Goal: Information Seeking & Learning: Learn about a topic

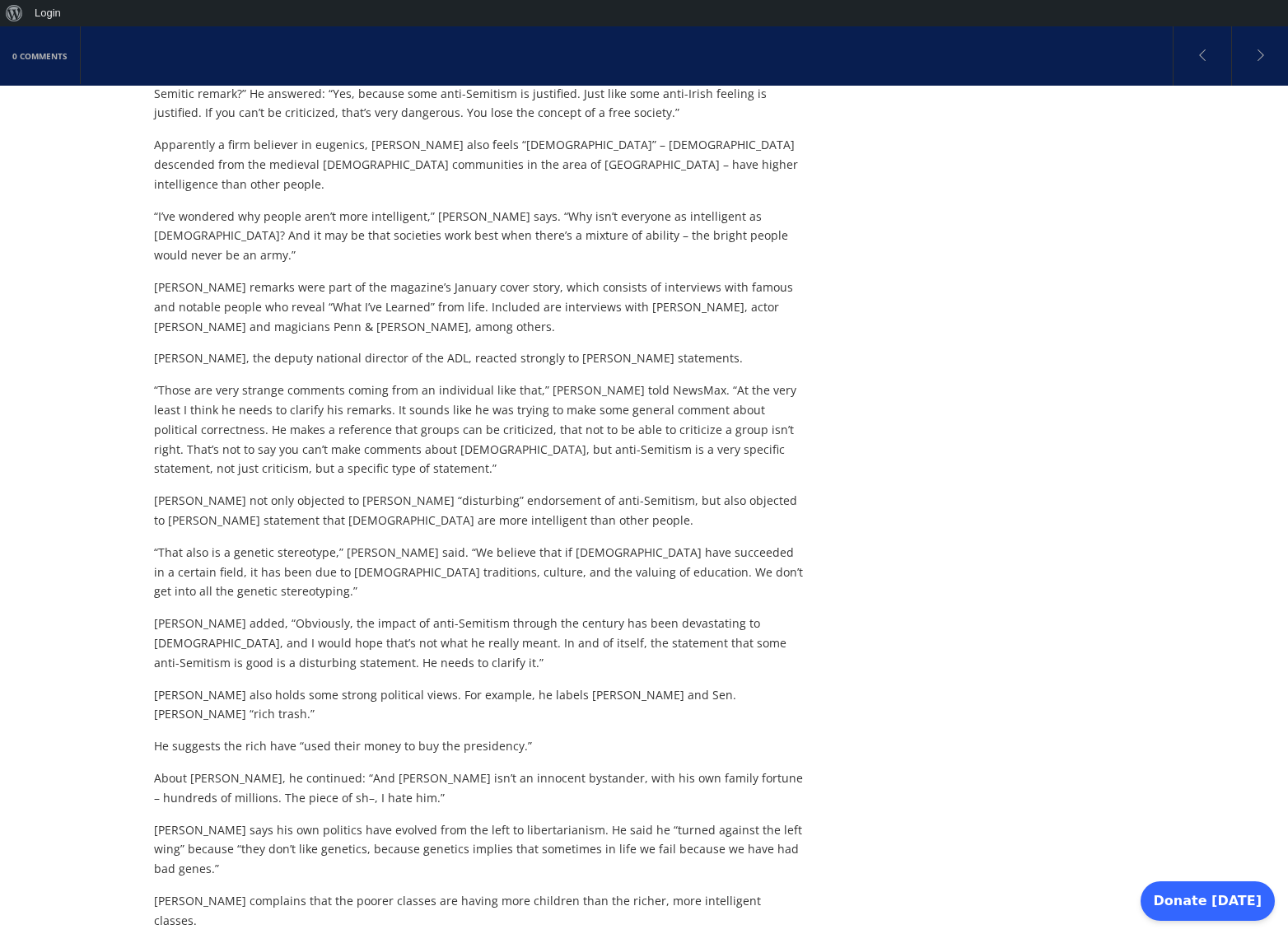
scroll to position [569, 0]
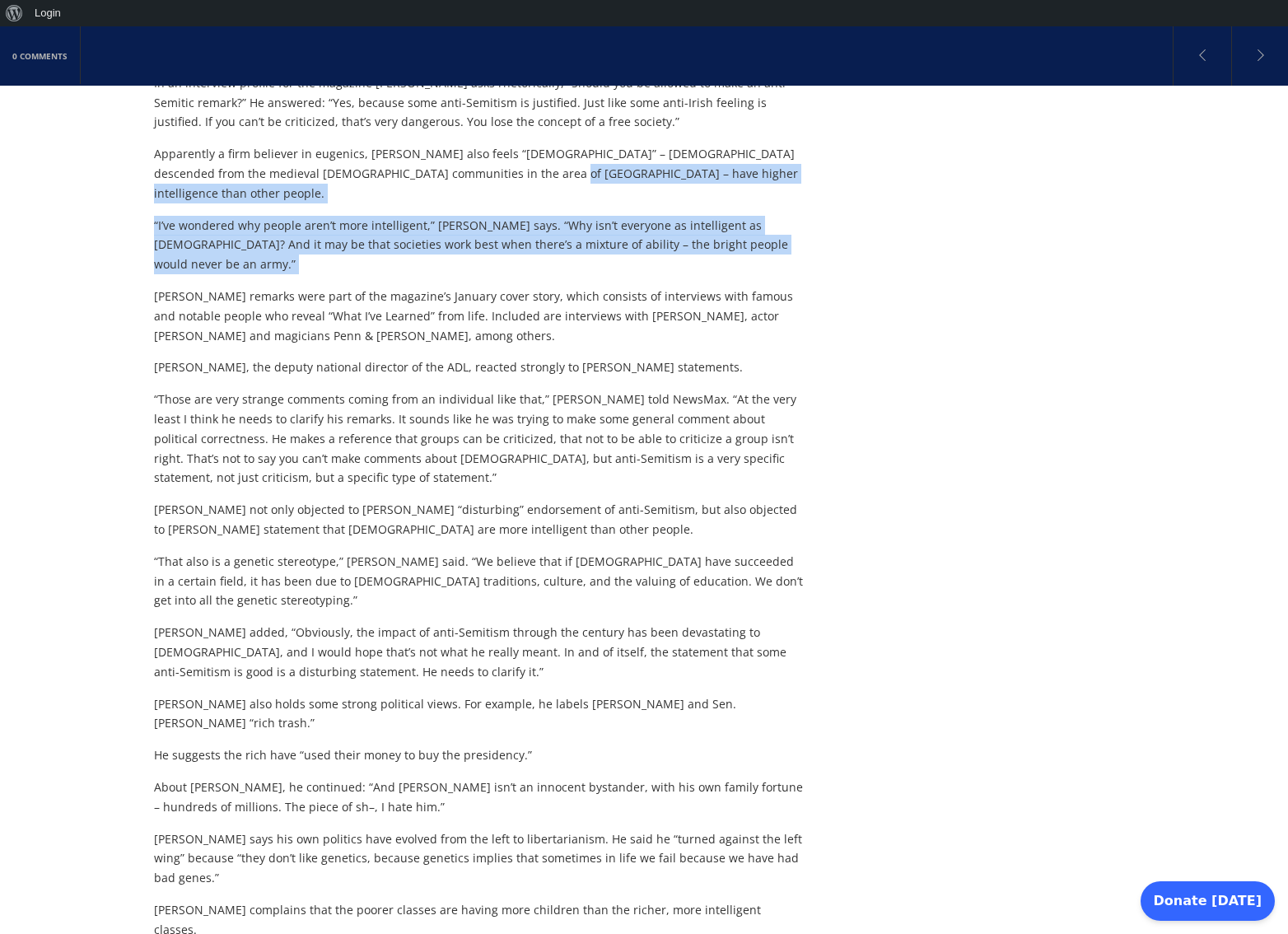
drag, startPoint x: 490, startPoint y: 153, endPoint x: 497, endPoint y: 220, distance: 67.4
click at [497, 220] on div "Scientist [PERSON_NAME], co-discoverer of the structure of DNA and a Nobel Priz…" at bounding box center [481, 506] width 653 height 1175
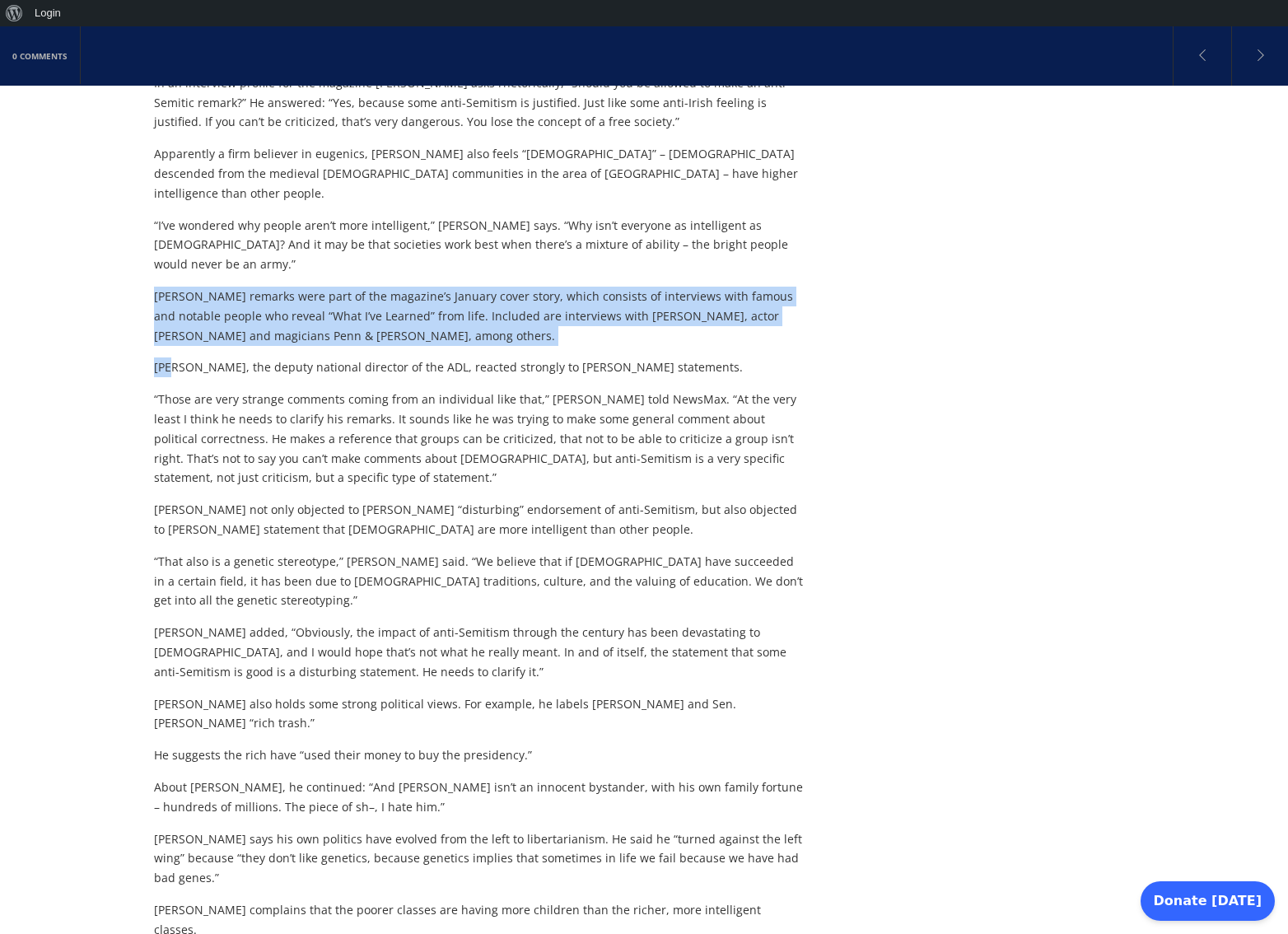
drag, startPoint x: 497, startPoint y: 220, endPoint x: 500, endPoint y: 287, distance: 67.1
click at [500, 287] on div "Scientist [PERSON_NAME], co-discoverer of the structure of DNA and a Nobel Priz…" at bounding box center [481, 506] width 653 height 1175
drag, startPoint x: 500, startPoint y: 287, endPoint x: 506, endPoint y: 214, distance: 73.2
click at [506, 214] on div "Scientist [PERSON_NAME], co-discoverer of the structure of DNA and a Nobel Priz…" at bounding box center [481, 506] width 653 height 1175
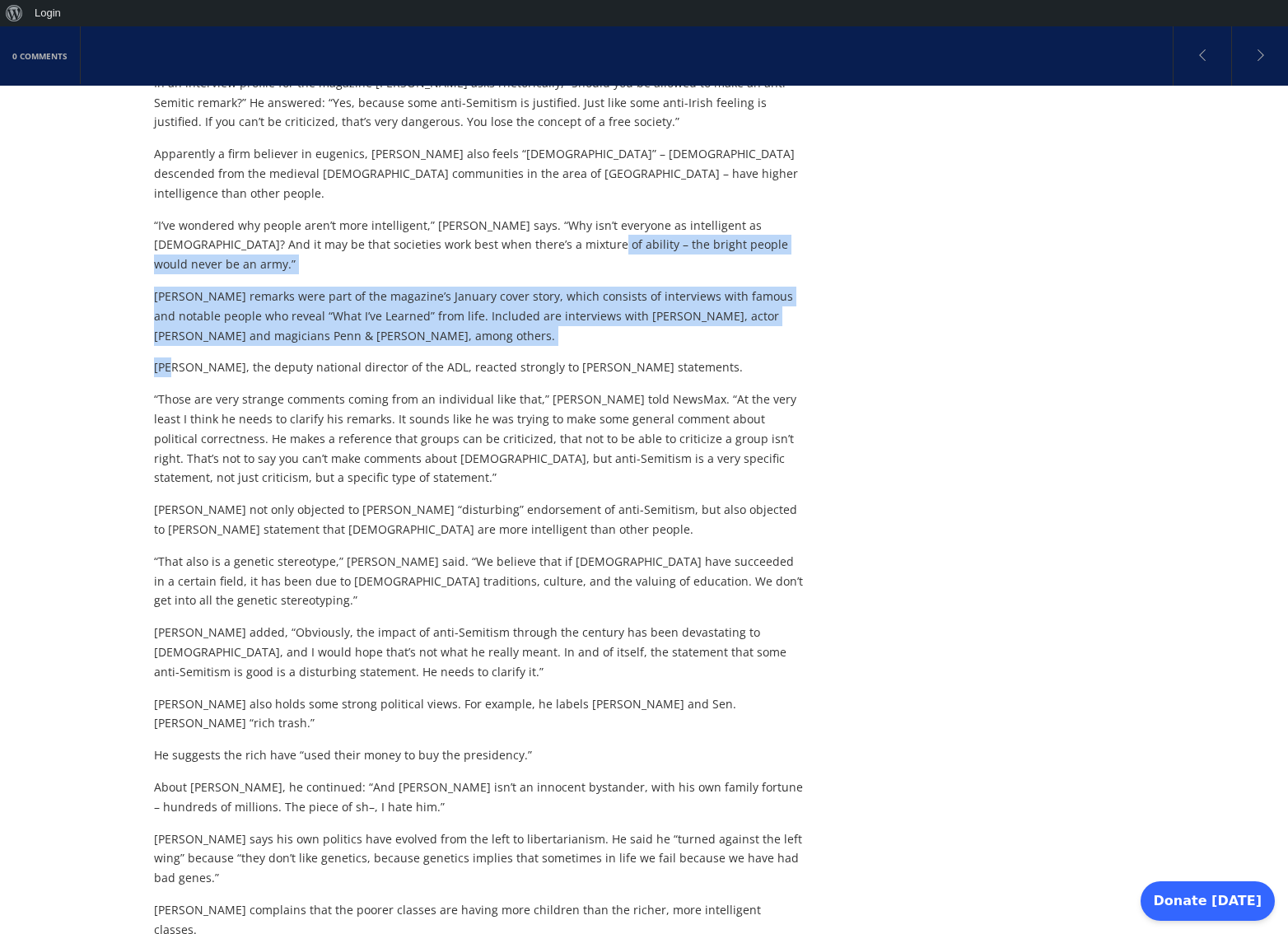
click at [506, 216] on p "“I’ve wondered why people aren’t more intelligent,” [PERSON_NAME] says. “Why is…" at bounding box center [481, 245] width 653 height 58
drag, startPoint x: 506, startPoint y: 225, endPoint x: 511, endPoint y: 281, distance: 56.2
click at [511, 281] on div "Scientist [PERSON_NAME], co-discoverer of the structure of DNA and a Nobel Priz…" at bounding box center [481, 506] width 653 height 1175
click at [511, 287] on p "[PERSON_NAME] remarks were part of the magazine’s January cover story, which co…" at bounding box center [481, 316] width 653 height 58
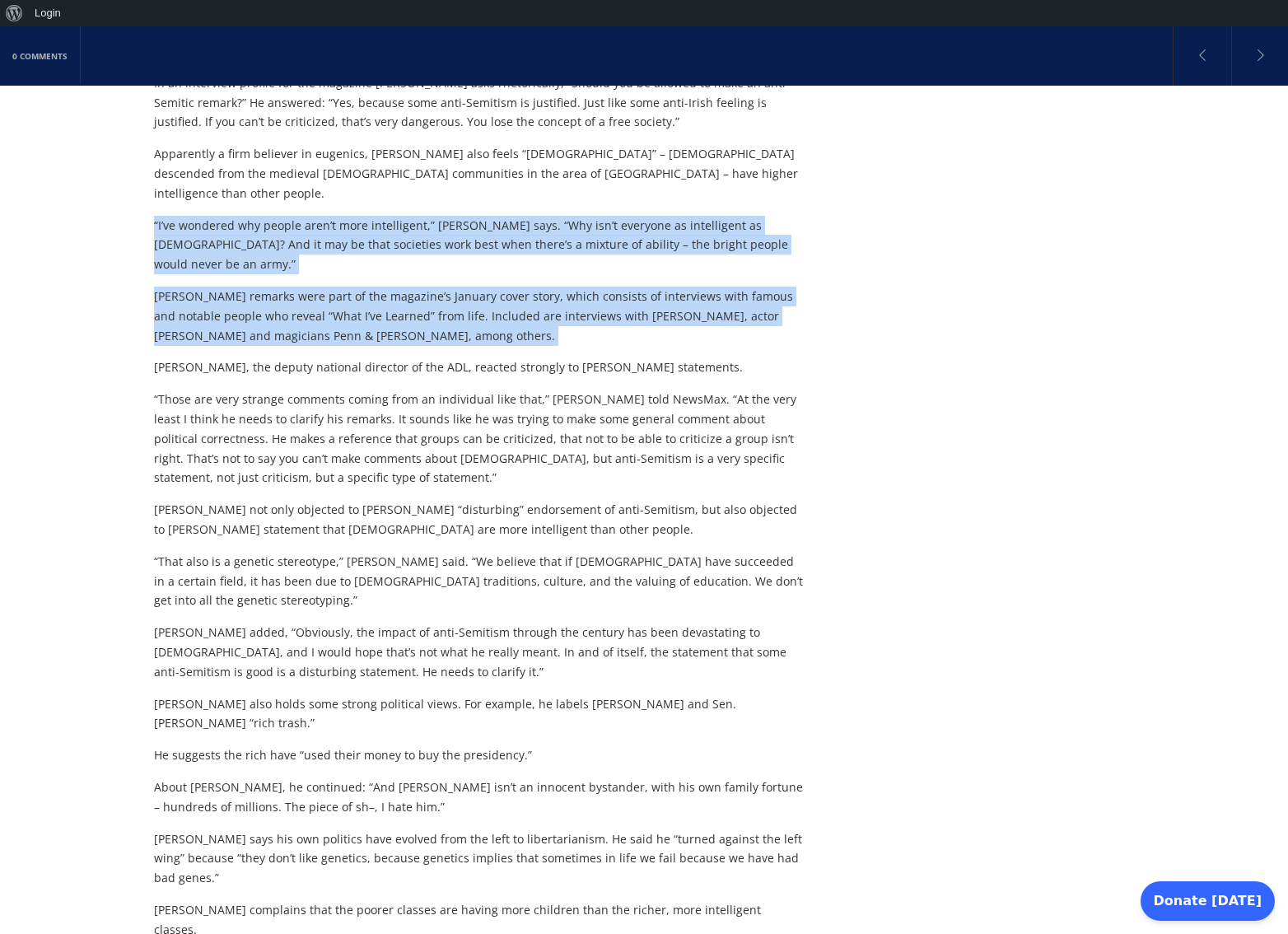
drag, startPoint x: 511, startPoint y: 281, endPoint x: 522, endPoint y: 167, distance: 114.5
click at [522, 170] on div "Scientist [PERSON_NAME], co-discoverer of the structure of DNA and a Nobel Priz…" at bounding box center [481, 506] width 653 height 1175
click at [522, 167] on div "Scientist [PERSON_NAME], co-discoverer of the structure of DNA and a Nobel Priz…" at bounding box center [481, 506] width 653 height 1175
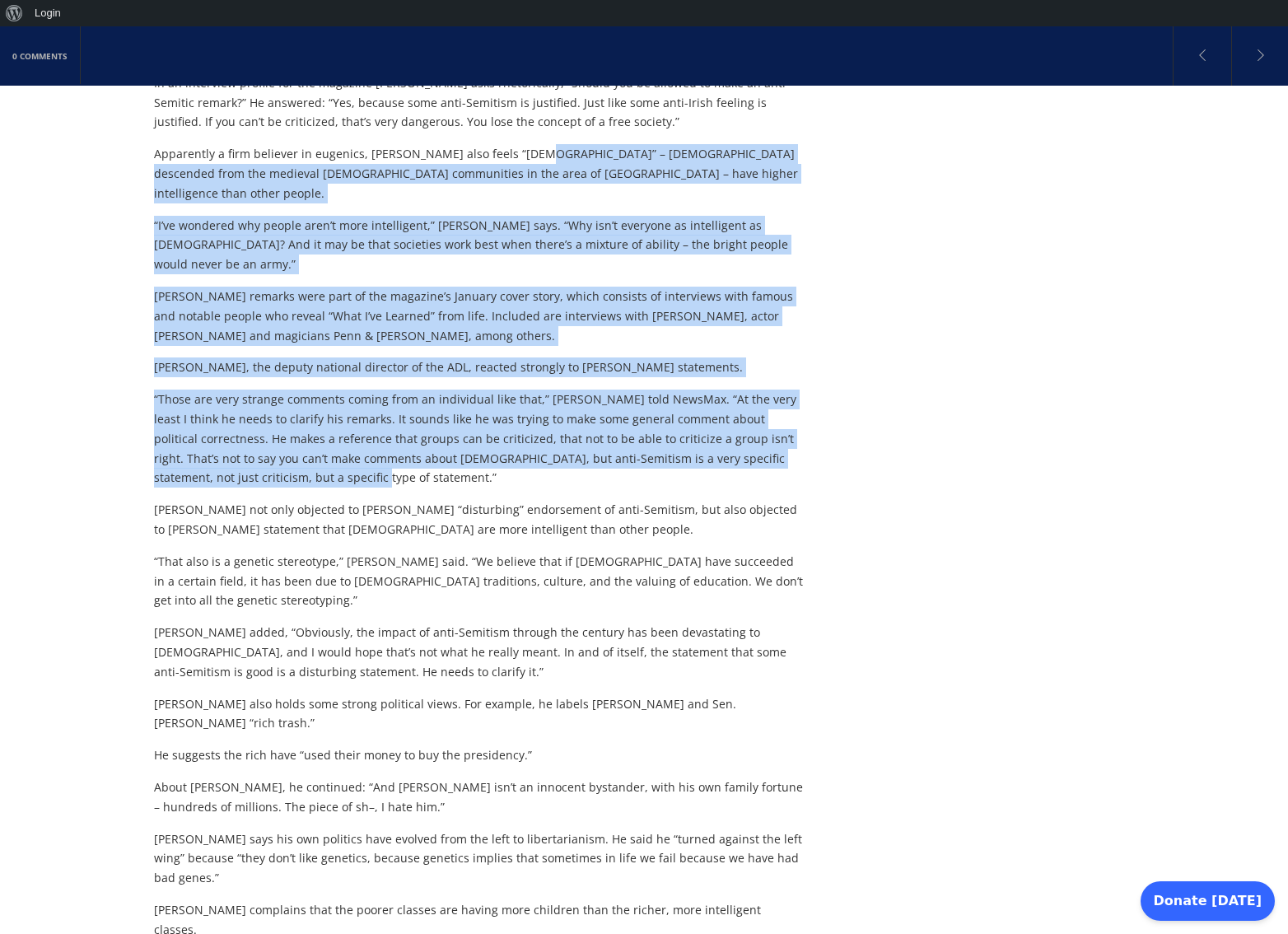
drag, startPoint x: 522, startPoint y: 147, endPoint x: 534, endPoint y: 424, distance: 277.3
click at [534, 424] on div "Scientist [PERSON_NAME], co-discoverer of the structure of DNA and a Nobel Priz…" at bounding box center [481, 506] width 653 height 1175
click at [534, 424] on p "“Those are very strange comments coming from an individual like that,” [PERSON_…" at bounding box center [481, 438] width 653 height 98
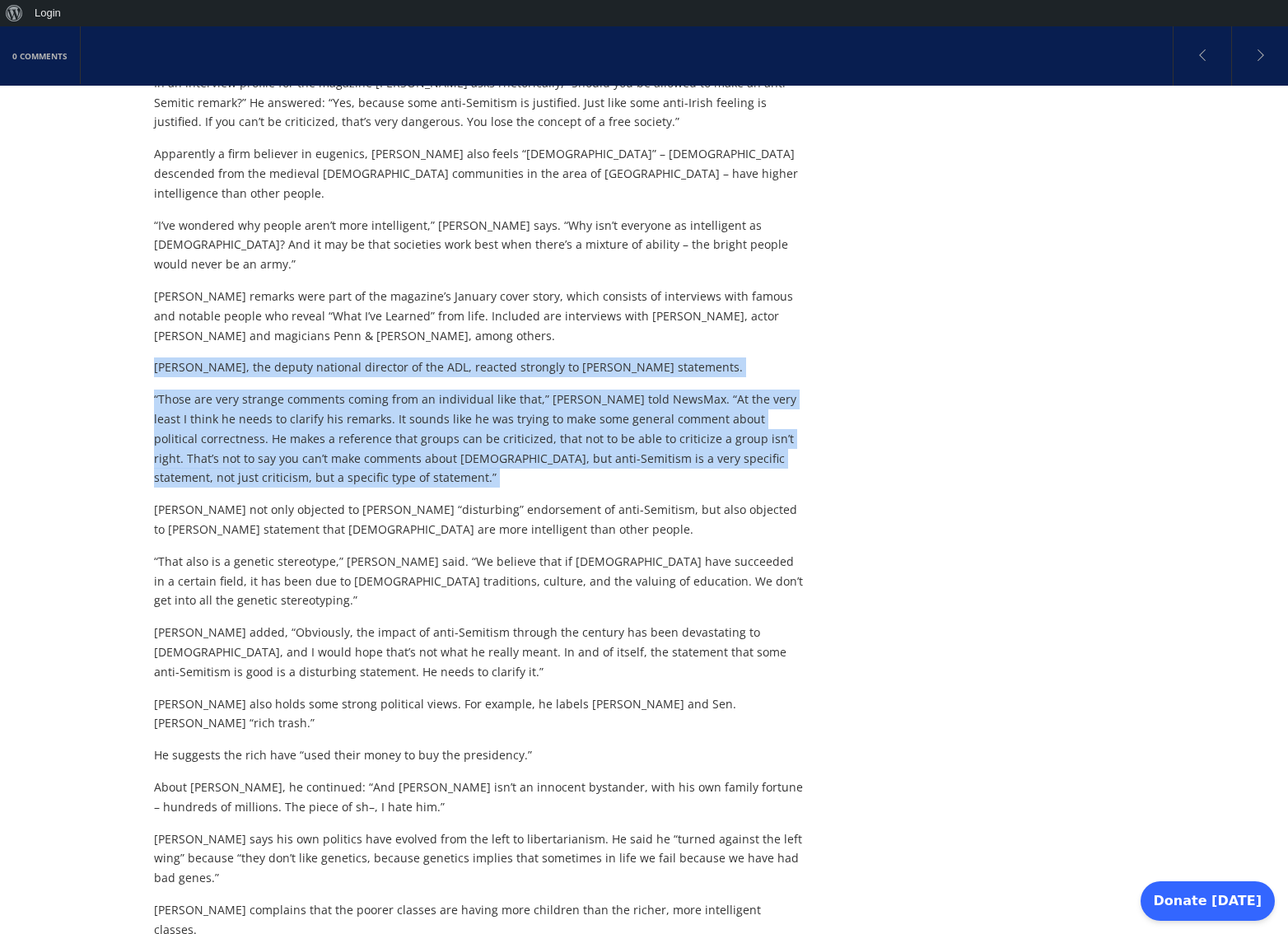
drag, startPoint x: 534, startPoint y: 424, endPoint x: 540, endPoint y: 286, distance: 138.1
click at [540, 286] on div "Scientist [PERSON_NAME], co-discoverer of the structure of DNA and a Nobel Priz…" at bounding box center [481, 506] width 653 height 1175
click at [540, 287] on p "[PERSON_NAME] remarks were part of the magazine’s January cover story, which co…" at bounding box center [481, 316] width 653 height 58
drag, startPoint x: 540, startPoint y: 286, endPoint x: 539, endPoint y: 431, distance: 145.0
click at [539, 431] on div "Scientist [PERSON_NAME], co-discoverer of the structure of DNA and a Nobel Priz…" at bounding box center [481, 506] width 653 height 1175
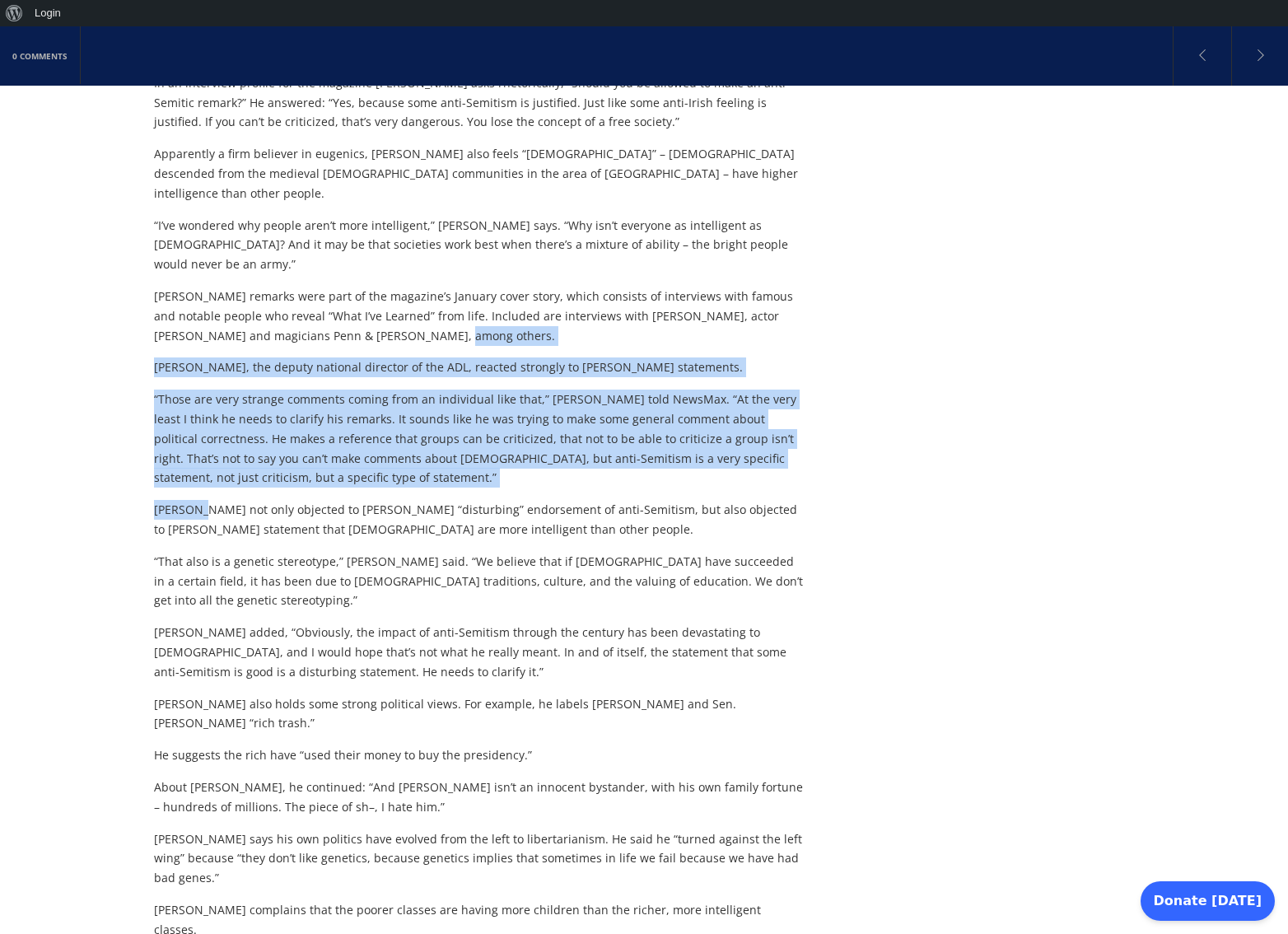
click at [539, 431] on div "Scientist [PERSON_NAME], co-discoverer of the structure of DNA and a Nobel Priz…" at bounding box center [481, 506] width 653 height 1175
drag, startPoint x: 540, startPoint y: 423, endPoint x: 540, endPoint y: 273, distance: 150.0
click at [540, 273] on div "Scientist [PERSON_NAME], co-discoverer of the structure of DNA and a Nobel Priz…" at bounding box center [481, 506] width 653 height 1175
click at [540, 287] on p "[PERSON_NAME] remarks were part of the magazine’s January cover story, which co…" at bounding box center [481, 316] width 653 height 58
drag, startPoint x: 540, startPoint y: 273, endPoint x: 547, endPoint y: 418, distance: 145.2
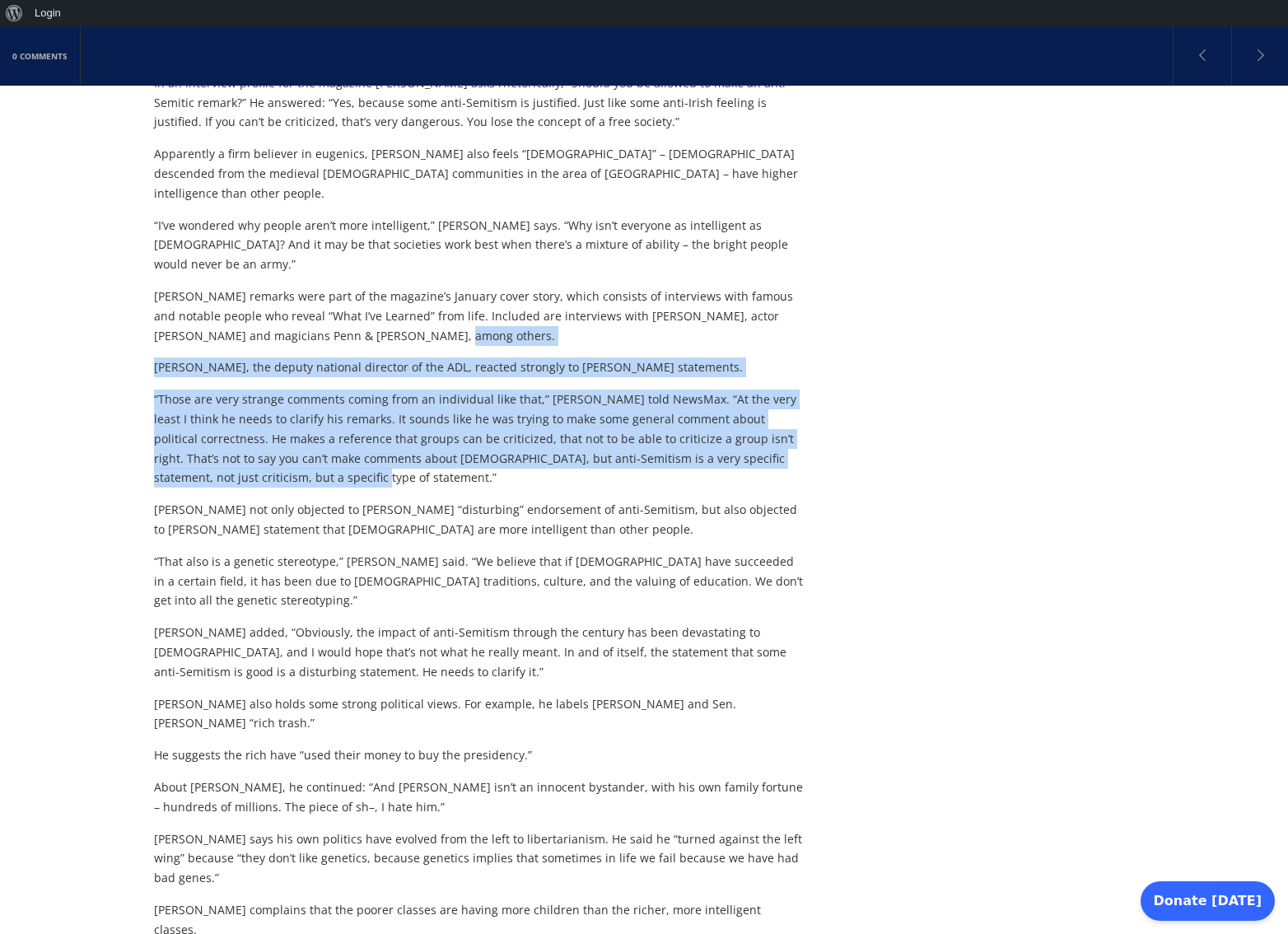
click at [547, 418] on div "Scientist [PERSON_NAME], co-discoverer of the structure of DNA and a Nobel Priz…" at bounding box center [481, 506] width 653 height 1175
click at [547, 418] on p "“Those are very strange comments coming from an individual like that,” [PERSON_…" at bounding box center [481, 438] width 653 height 98
